Goal: Information Seeking & Learning: Learn about a topic

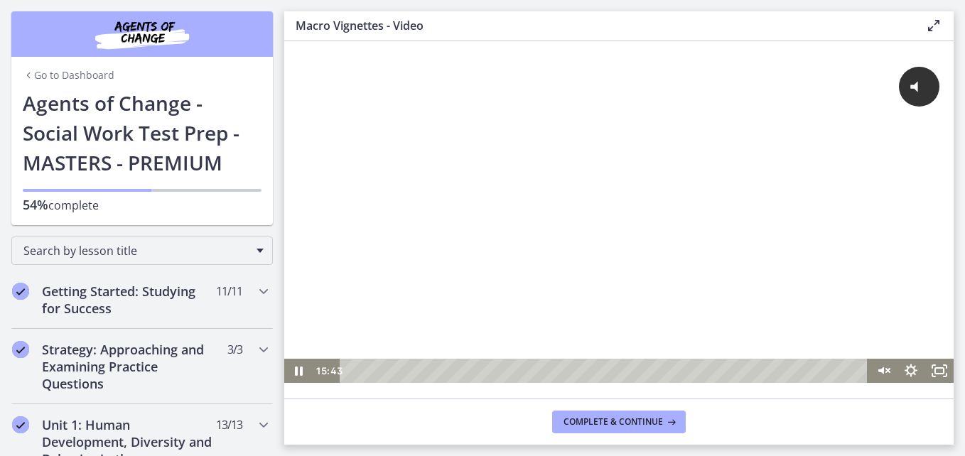
click at [577, 394] on html "Click for sound @keyframes VOLUME_SMALL_WAVE_FLASH { 0% { opacity: 0; } 33% { o…" at bounding box center [619, 217] width 670 height 353
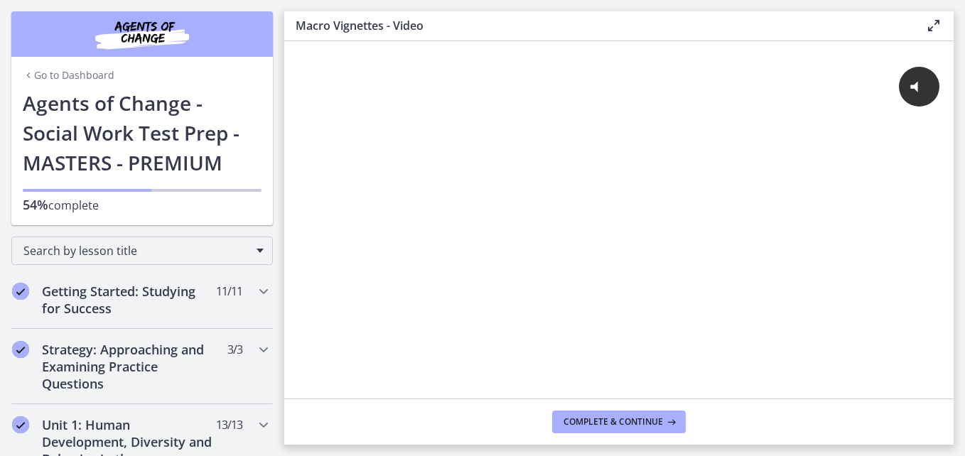
click at [574, 394] on div at bounding box center [619, 220] width 670 height 358
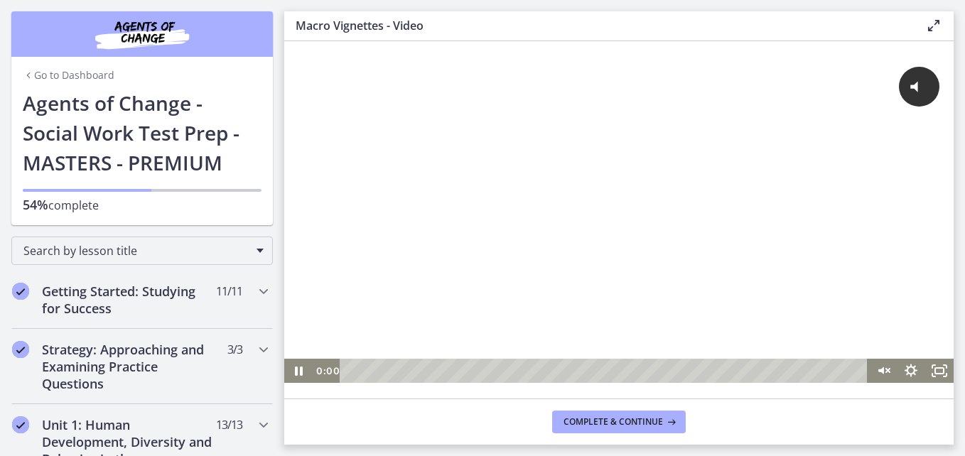
drag, startPoint x: 577, startPoint y: 369, endPoint x: 621, endPoint y: 441, distance: 84.6
click at [337, 394] on html "Click for sound @keyframes VOLUME_SMALL_WAVE_FLASH { 0% { opacity: 0; } 33% { o…" at bounding box center [619, 217] width 670 height 353
click at [296, 368] on icon "Pause" at bounding box center [298, 370] width 9 height 11
click at [350, 154] on div "Click for sound @keyframes VOLUME_SMALL_WAVE_FLASH { 0% { opacity: 0; } 33% { o…" at bounding box center [619, 205] width 670 height 306
click at [305, 123] on div at bounding box center [619, 217] width 670 height 331
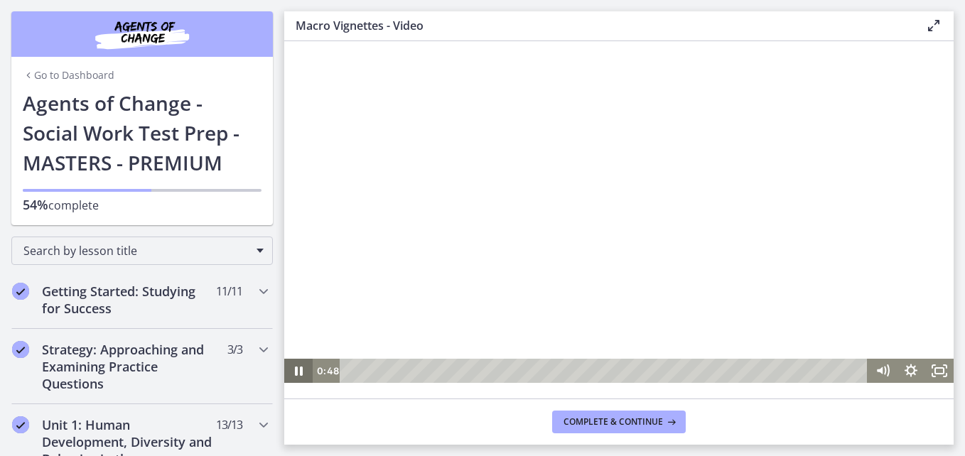
click at [297, 369] on icon "Pause" at bounding box center [299, 371] width 8 height 9
click at [296, 371] on icon "Play Video" at bounding box center [300, 371] width 9 height 12
click at [296, 365] on icon "Pause" at bounding box center [298, 371] width 28 height 24
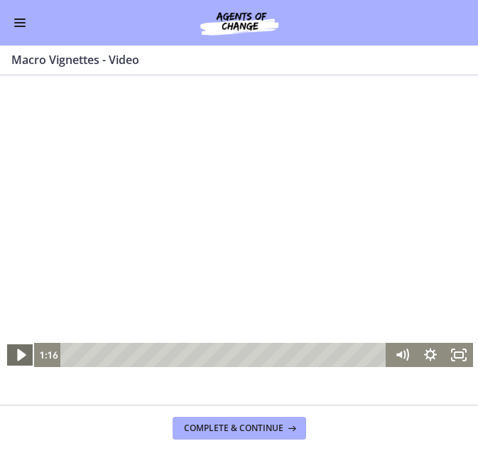
click at [15, 349] on icon "Play Video" at bounding box center [21, 355] width 34 height 29
click at [16, 356] on icon "Pause" at bounding box center [20, 355] width 9 height 11
click at [17, 352] on icon "Play Video" at bounding box center [20, 355] width 7 height 10
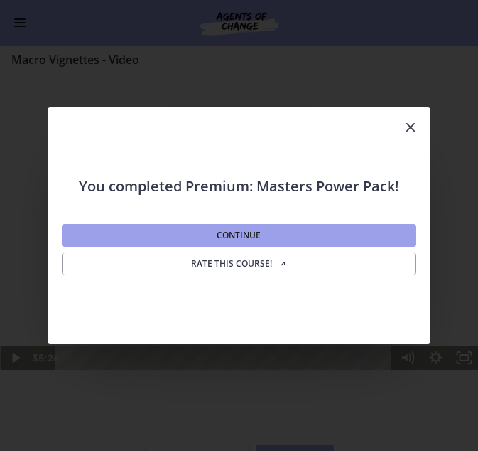
click at [360, 230] on button "Continue" at bounding box center [239, 235] width 354 height 23
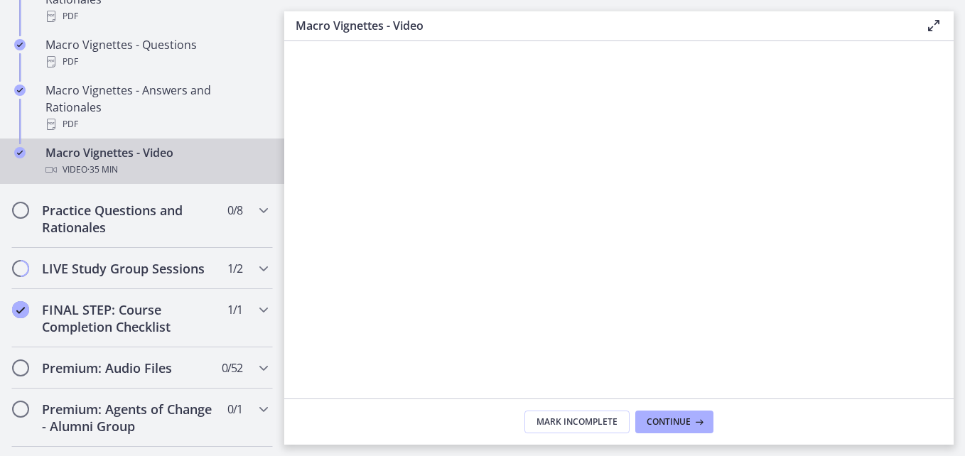
scroll to position [1522, 0]
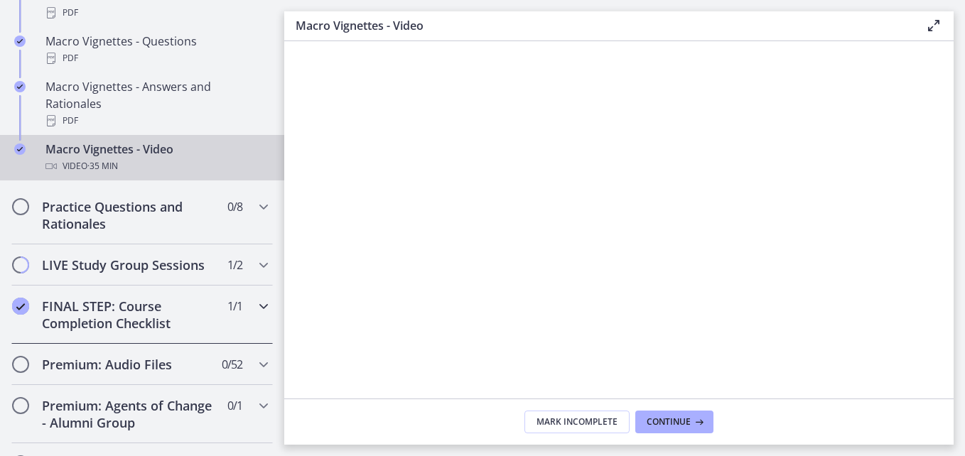
drag, startPoint x: 273, startPoint y: 332, endPoint x: 274, endPoint y: 292, distance: 39.8
click at [274, 292] on nav "Go to Dashboard Go to Dashboard Agents of Change - Social Work Test Prep - MAST…" at bounding box center [142, 228] width 284 height 456
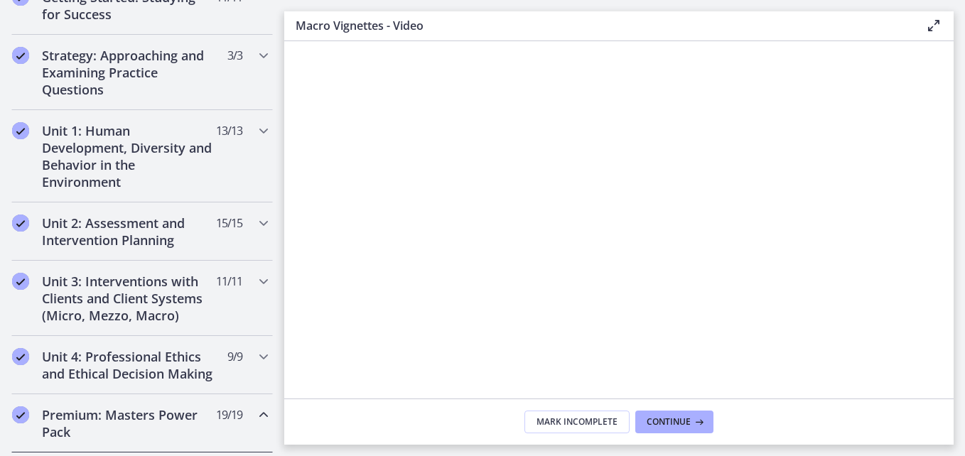
scroll to position [199, 0]
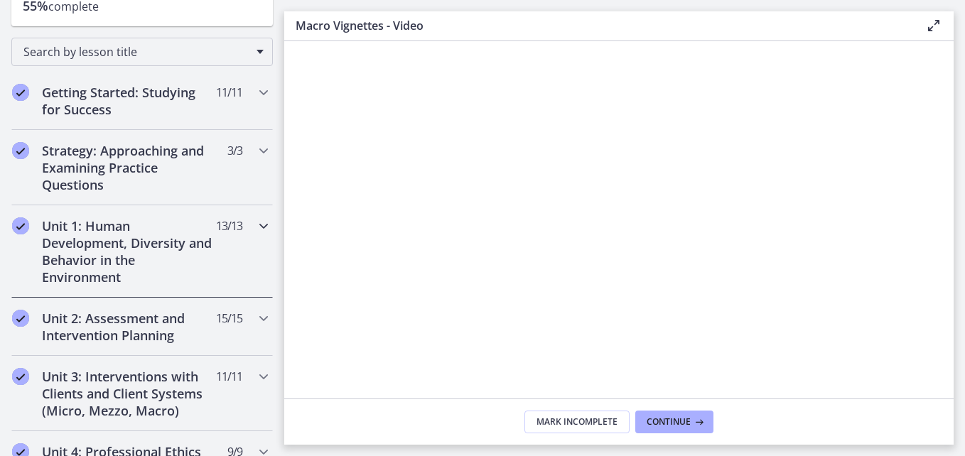
click at [255, 227] on icon "Chapters" at bounding box center [263, 226] width 17 height 17
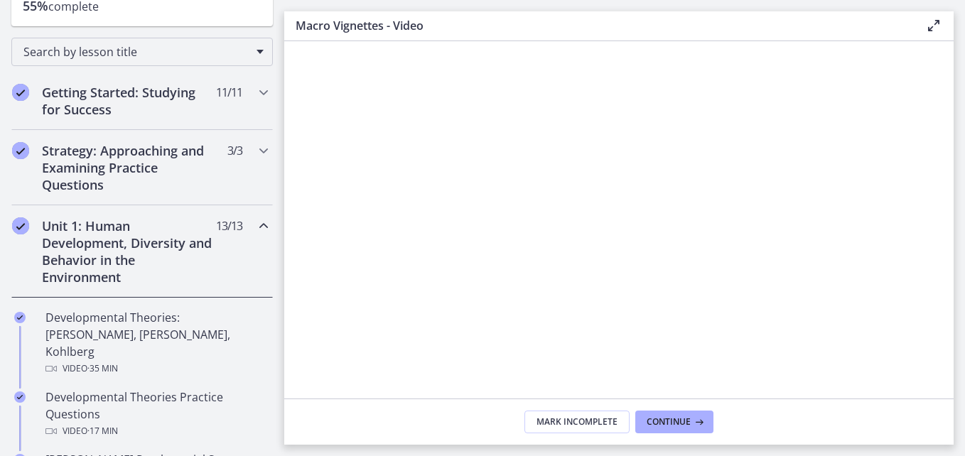
scroll to position [445, 0]
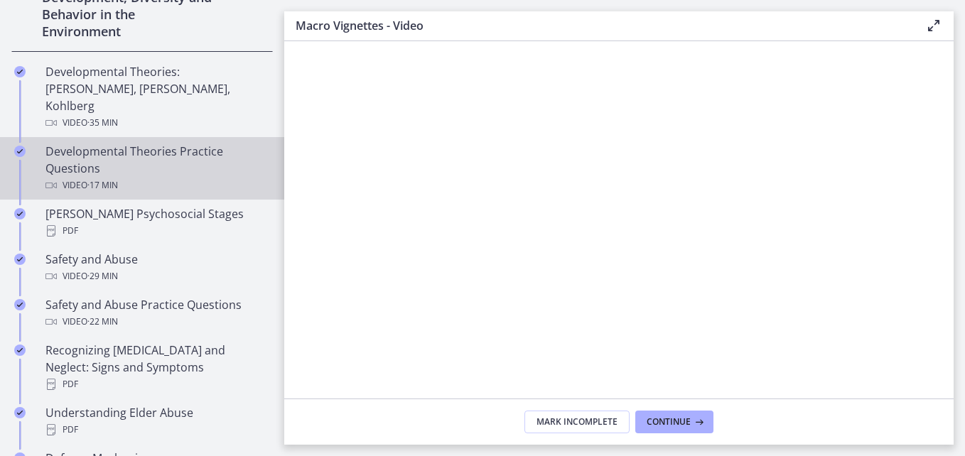
click at [131, 143] on div "Developmental Theories Practice Questions Video · 17 min" at bounding box center [156, 168] width 222 height 51
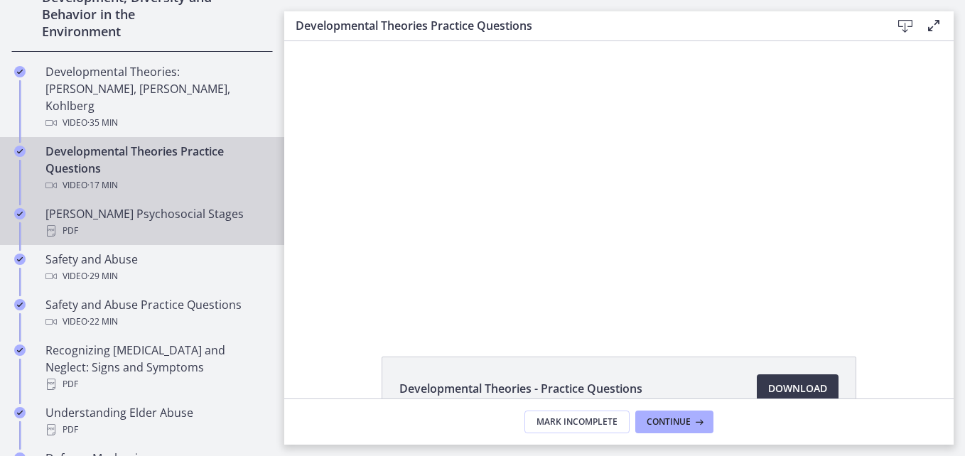
click at [196, 223] on div "PDF" at bounding box center [156, 231] width 222 height 17
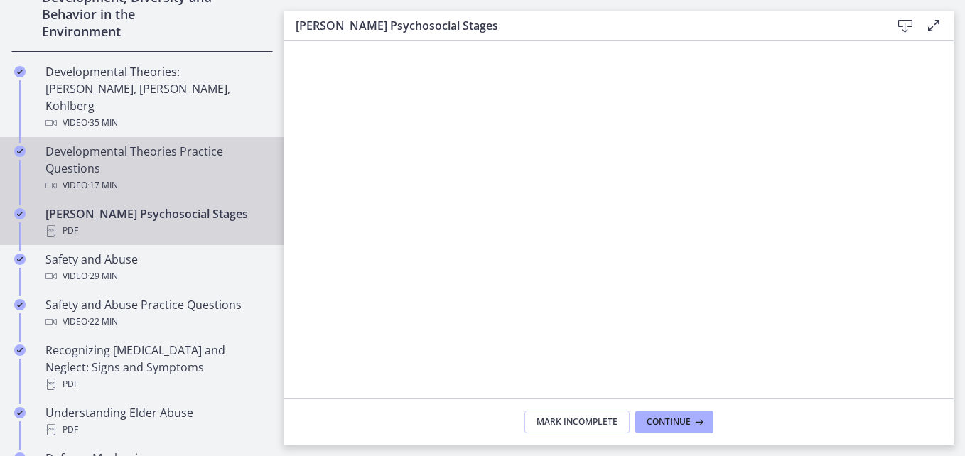
click at [193, 156] on div "Developmental Theories Practice Questions Video · 17 min" at bounding box center [156, 168] width 222 height 51
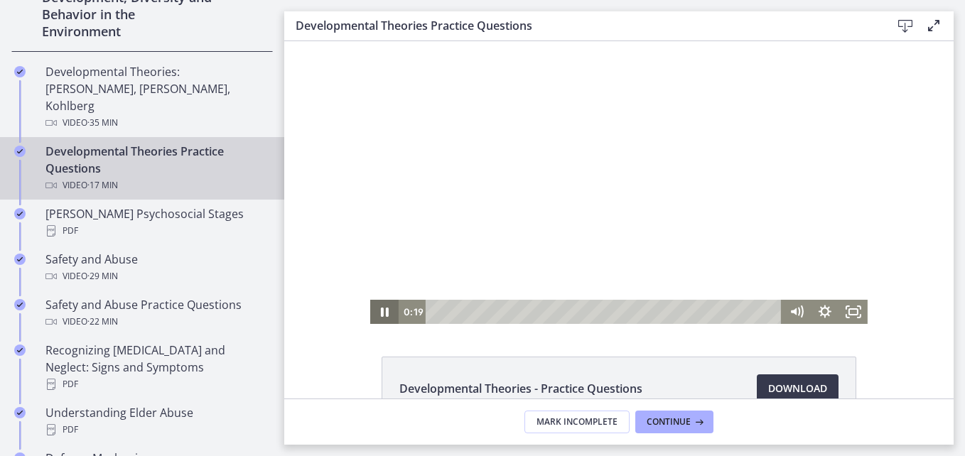
click at [379, 309] on icon "Pause" at bounding box center [384, 312] width 28 height 24
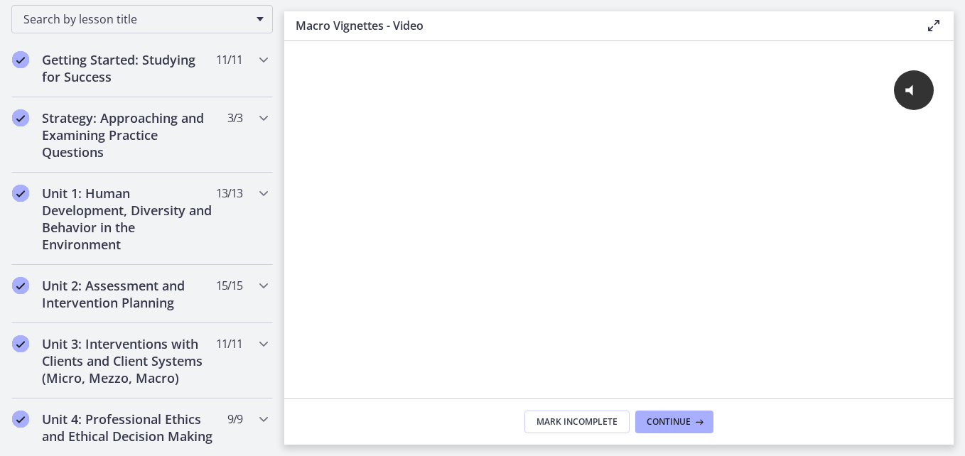
scroll to position [224, 0]
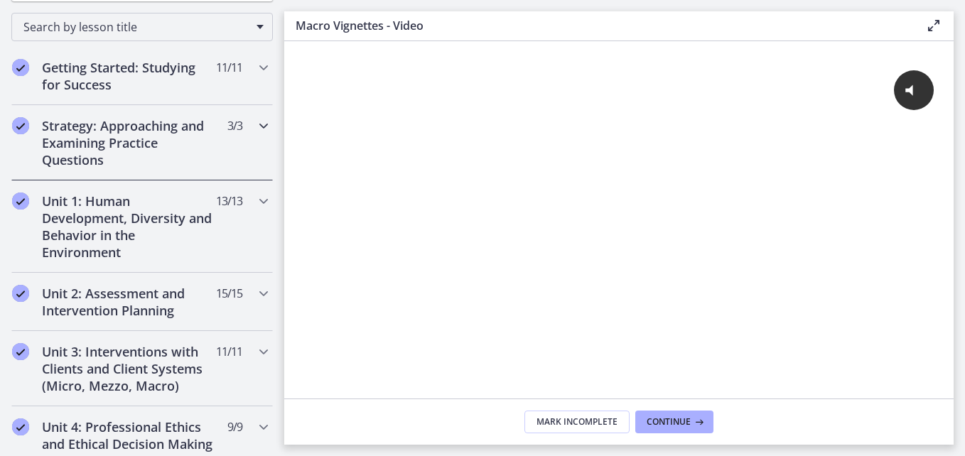
click at [255, 124] on icon "Chapters" at bounding box center [263, 125] width 17 height 17
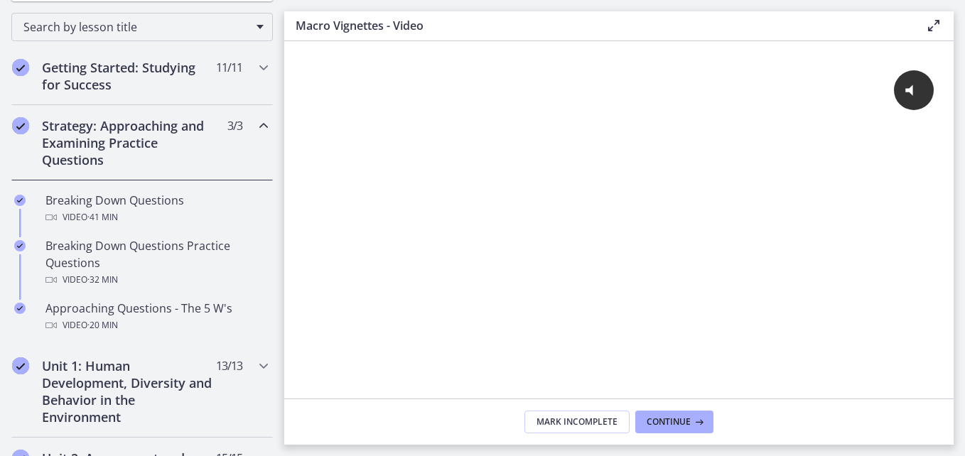
scroll to position [220, 0]
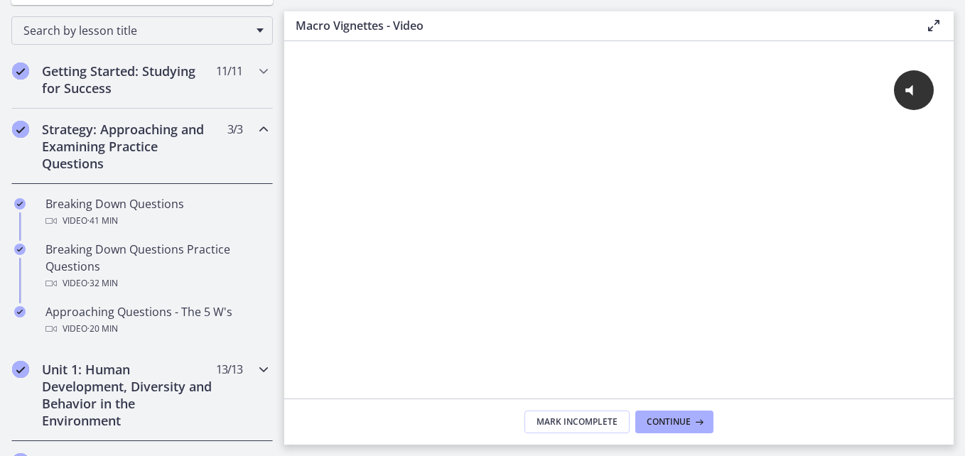
click at [255, 365] on icon "Chapters" at bounding box center [263, 369] width 17 height 17
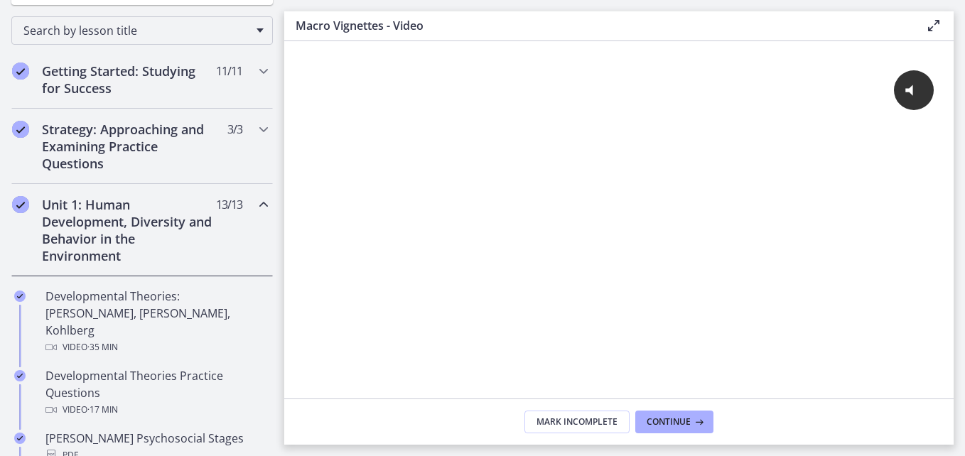
click at [255, 210] on icon "Chapters" at bounding box center [263, 204] width 17 height 17
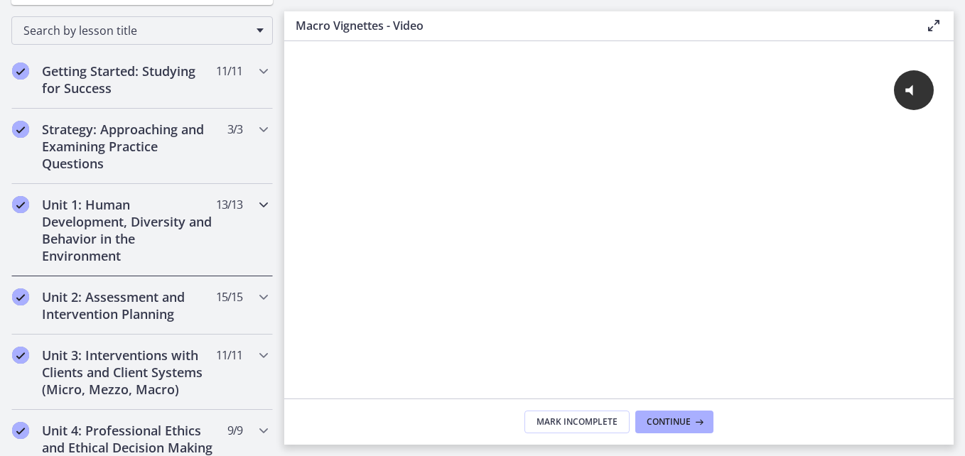
click at [255, 210] on icon "Chapters" at bounding box center [263, 204] width 17 height 17
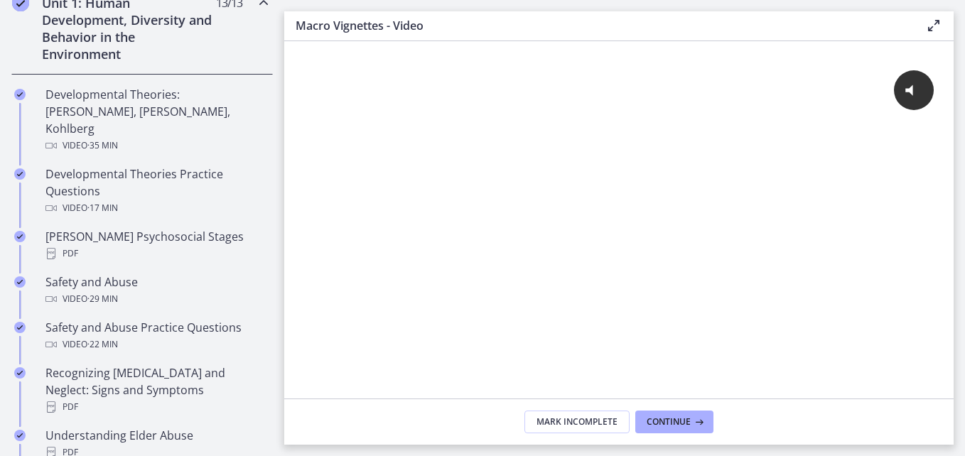
scroll to position [432, 0]
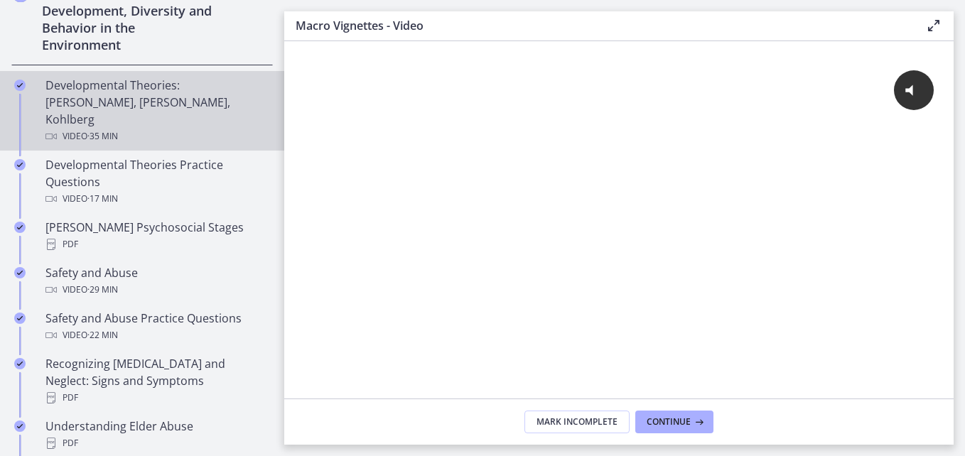
click at [122, 104] on div "Developmental Theories: [PERSON_NAME], [PERSON_NAME], Kohlberg Video · 35 min" at bounding box center [156, 111] width 222 height 68
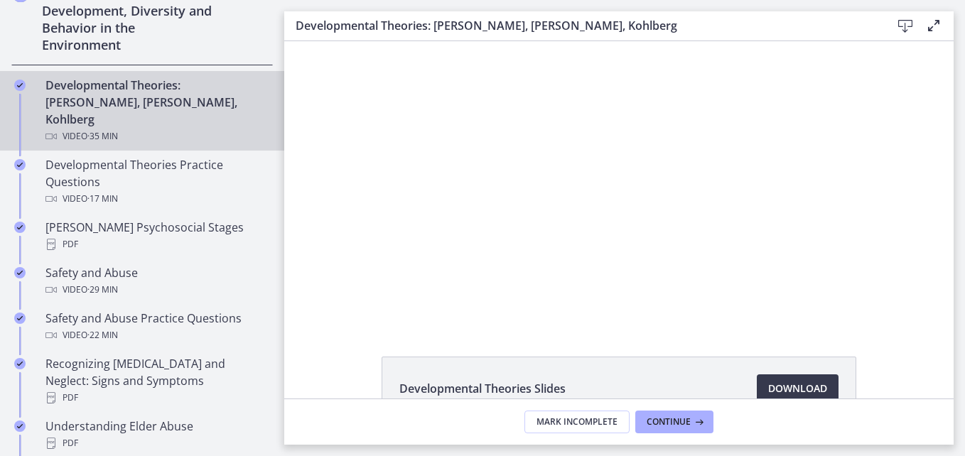
scroll to position [70, 0]
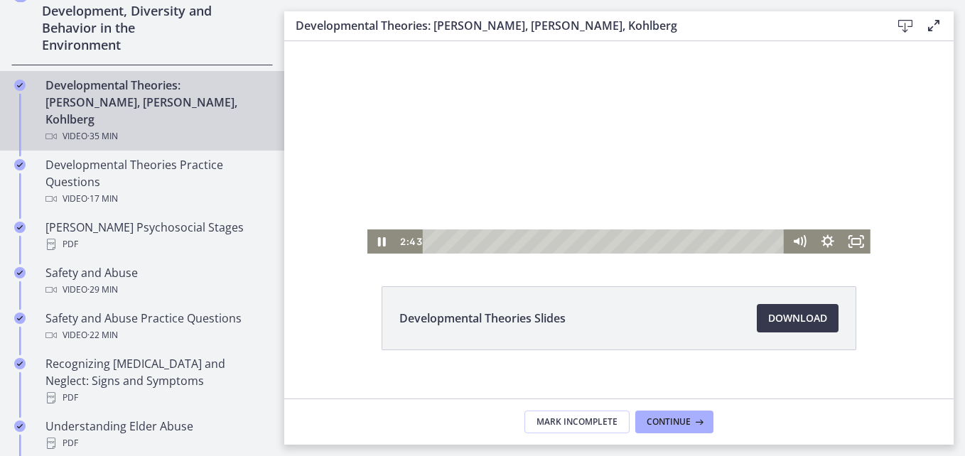
click at [688, 178] on div at bounding box center [619, 112] width 503 height 283
click at [380, 242] on icon "Play Video" at bounding box center [383, 242] width 7 height 10
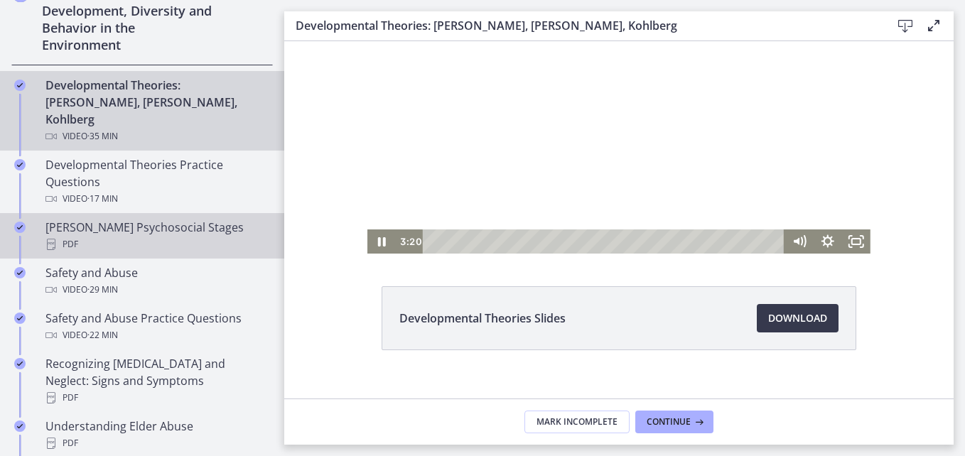
click at [144, 219] on div "[PERSON_NAME] Psychosocial Stages PDF" at bounding box center [156, 236] width 222 height 34
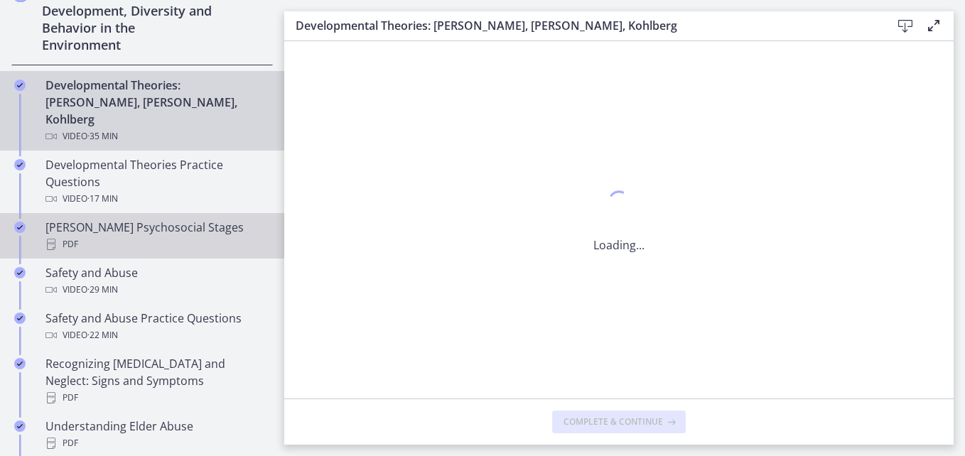
scroll to position [0, 0]
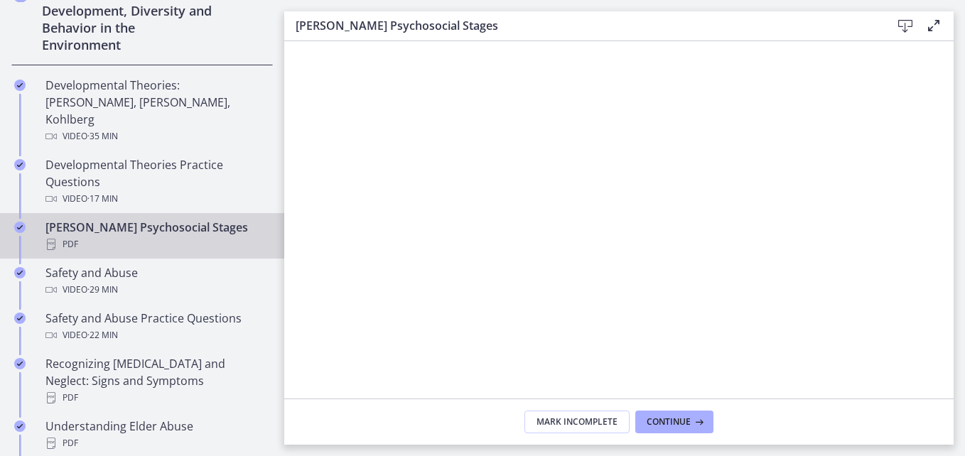
click at [909, 25] on icon at bounding box center [905, 26] width 17 height 17
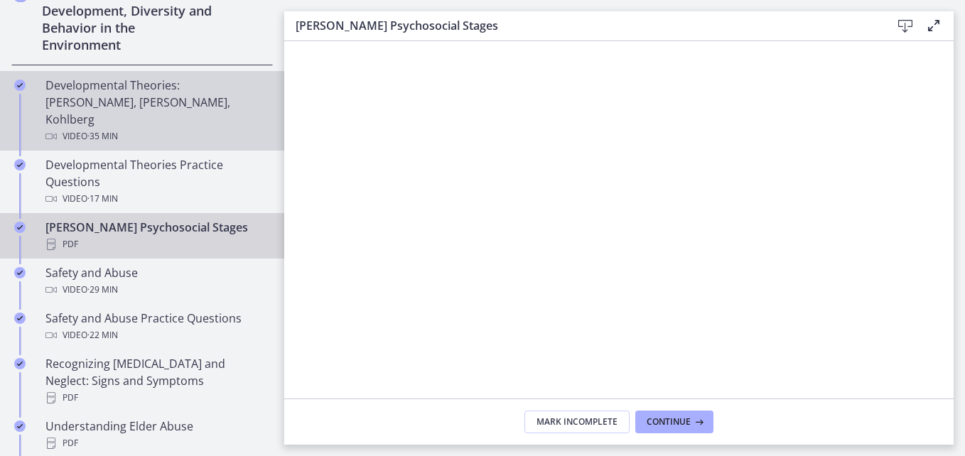
click at [142, 101] on div "Developmental Theories: Erikson, Piaget, Kohlberg Video · 35 min" at bounding box center [156, 111] width 222 height 68
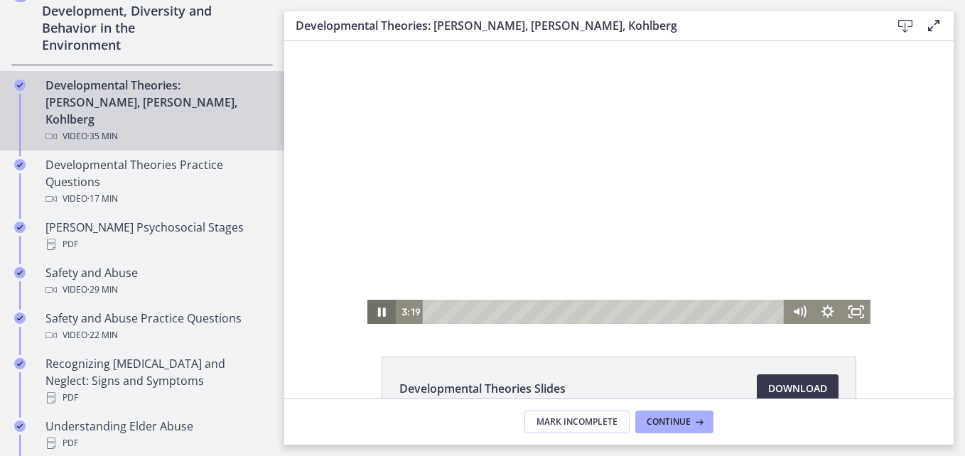
click at [378, 311] on icon "Pause" at bounding box center [382, 312] width 28 height 24
click at [380, 311] on icon "Play Video" at bounding box center [383, 312] width 7 height 10
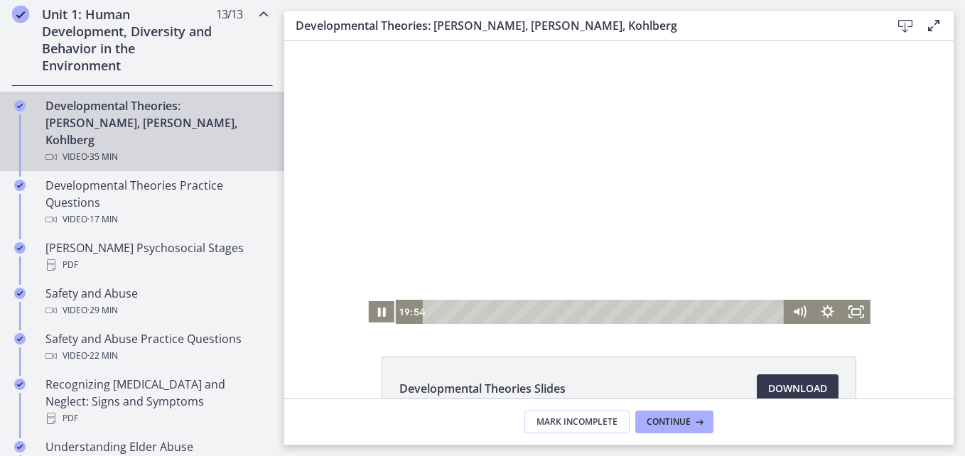
scroll to position [414, 0]
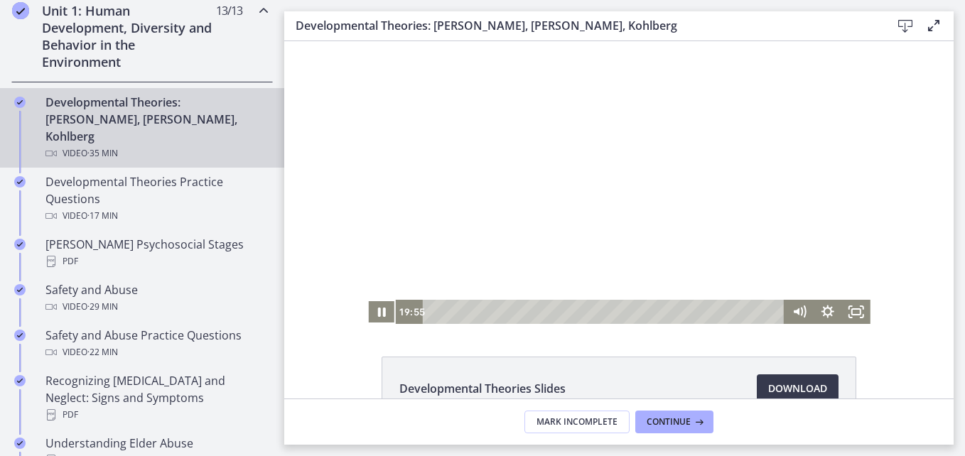
click at [379, 317] on icon "Pause" at bounding box center [382, 312] width 28 height 24
click at [377, 311] on icon "Pause" at bounding box center [382, 312] width 28 height 24
click at [378, 311] on icon "Pause" at bounding box center [382, 312] width 8 height 9
